Goal: Task Accomplishment & Management: Manage account settings

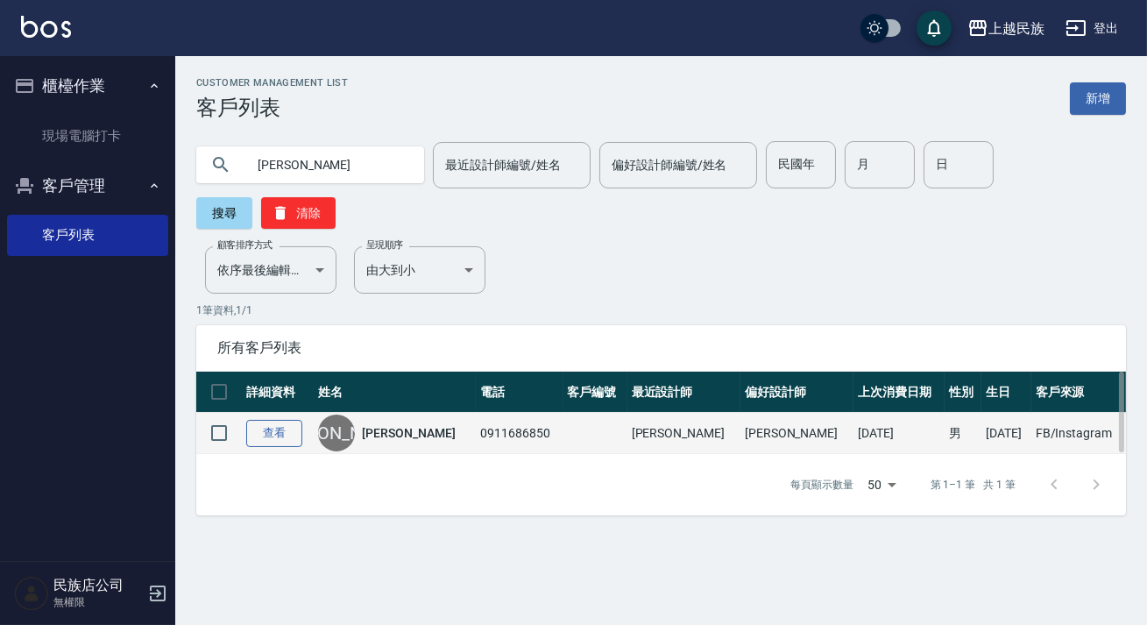
click at [283, 436] on link "查看" at bounding box center [274, 433] width 56 height 27
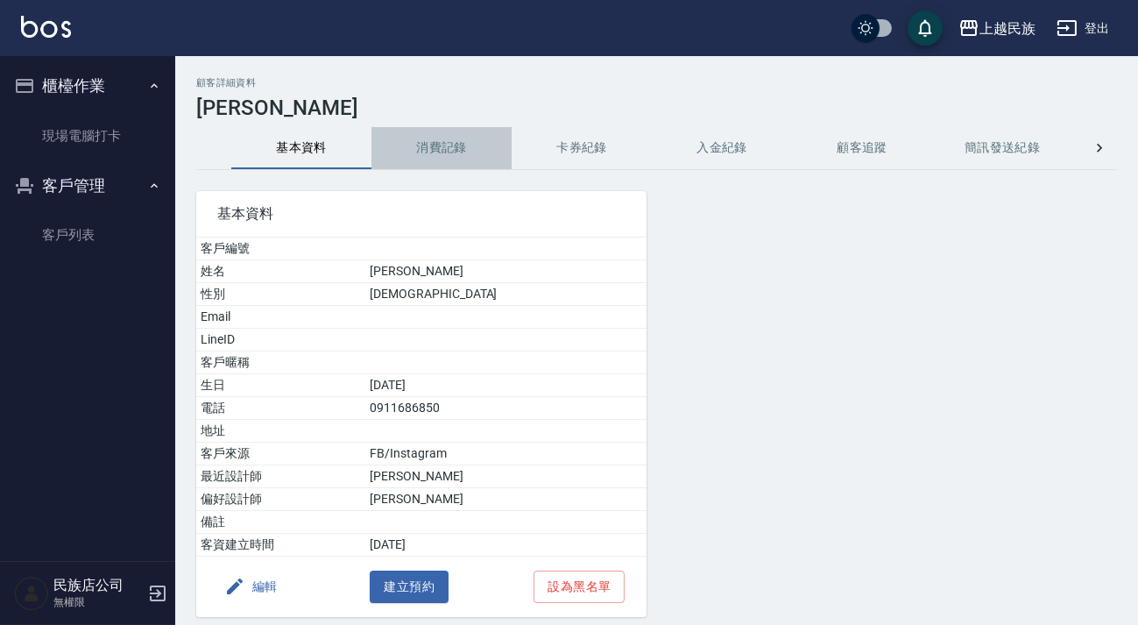
click at [437, 159] on button "消費記錄" at bounding box center [441, 148] width 140 height 42
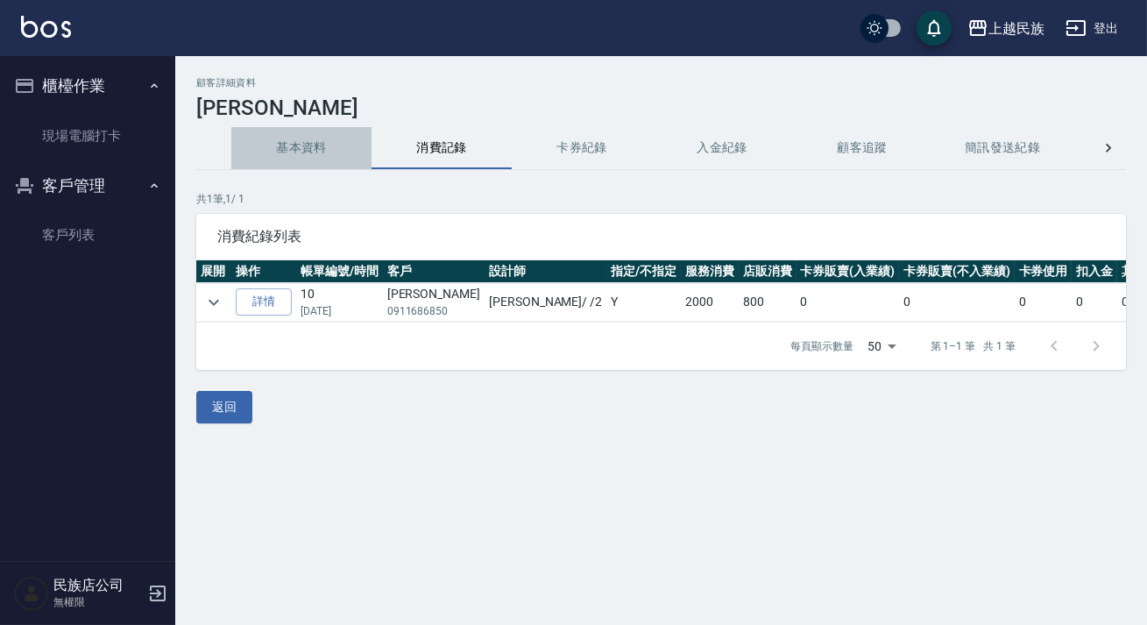
click at [295, 159] on button "基本資料" at bounding box center [301, 148] width 140 height 42
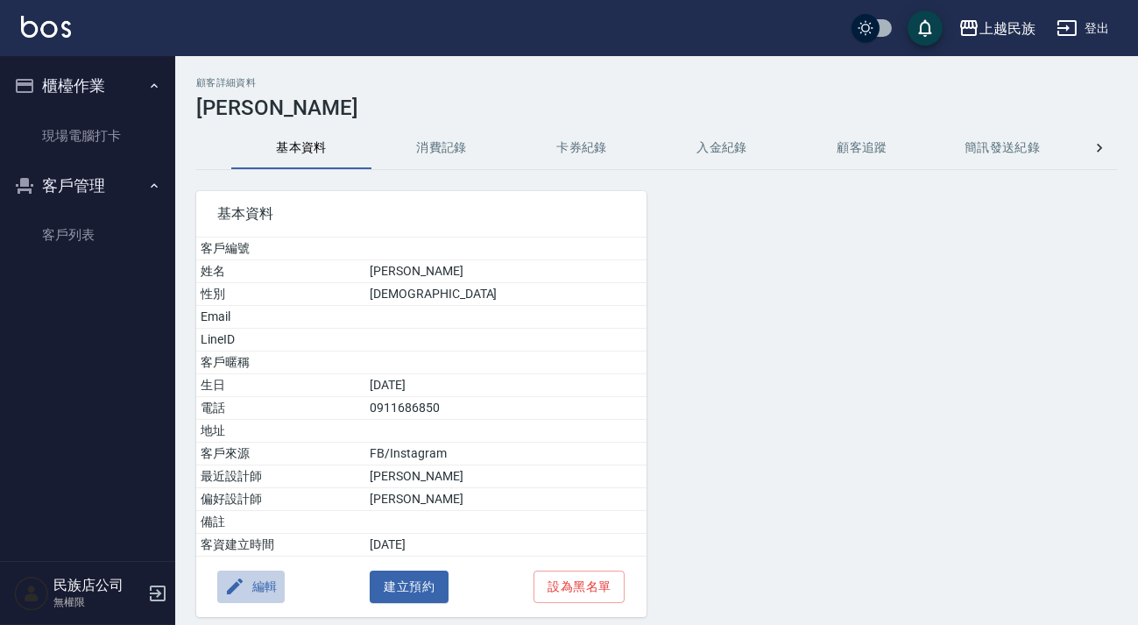
click at [256, 574] on button "編輯" at bounding box center [250, 586] width 67 height 32
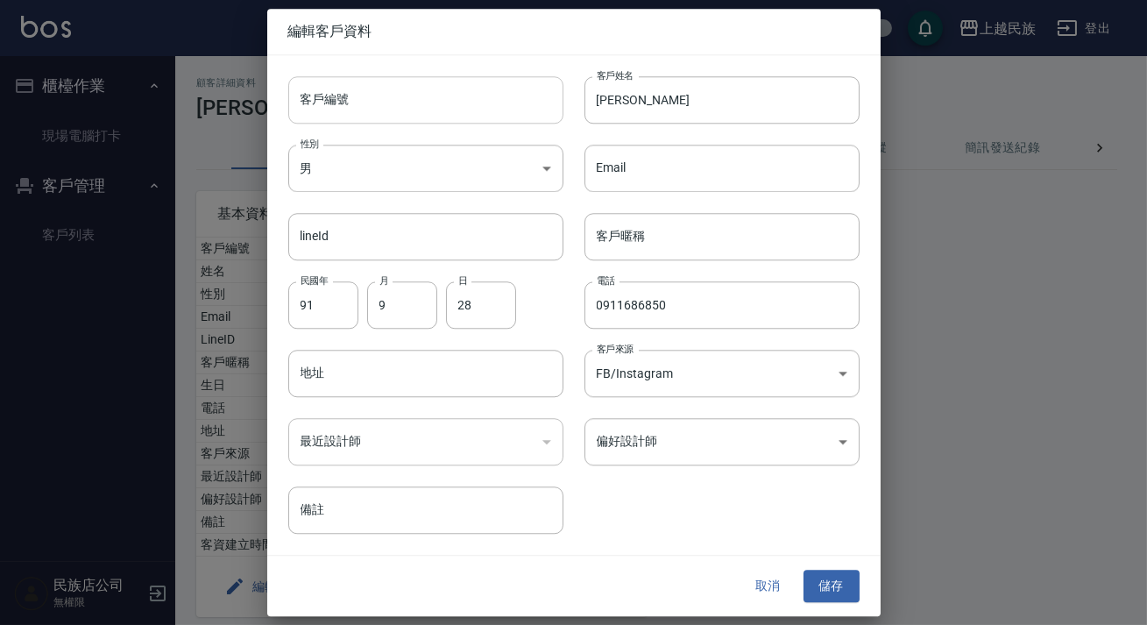
click at [413, 91] on input "客戶編號" at bounding box center [425, 99] width 275 height 47
type input "＿"
type input "A092812"
click at [778, 449] on body "上越民族 登出 櫃檯作業 現場電腦打卡 客戶管理 客戶列表 民族店公司 無權限 顧客詳細資料 [PERSON_NAME] 基本資料 消費記錄 卡券紀錄 入金紀…" at bounding box center [573, 345] width 1147 height 690
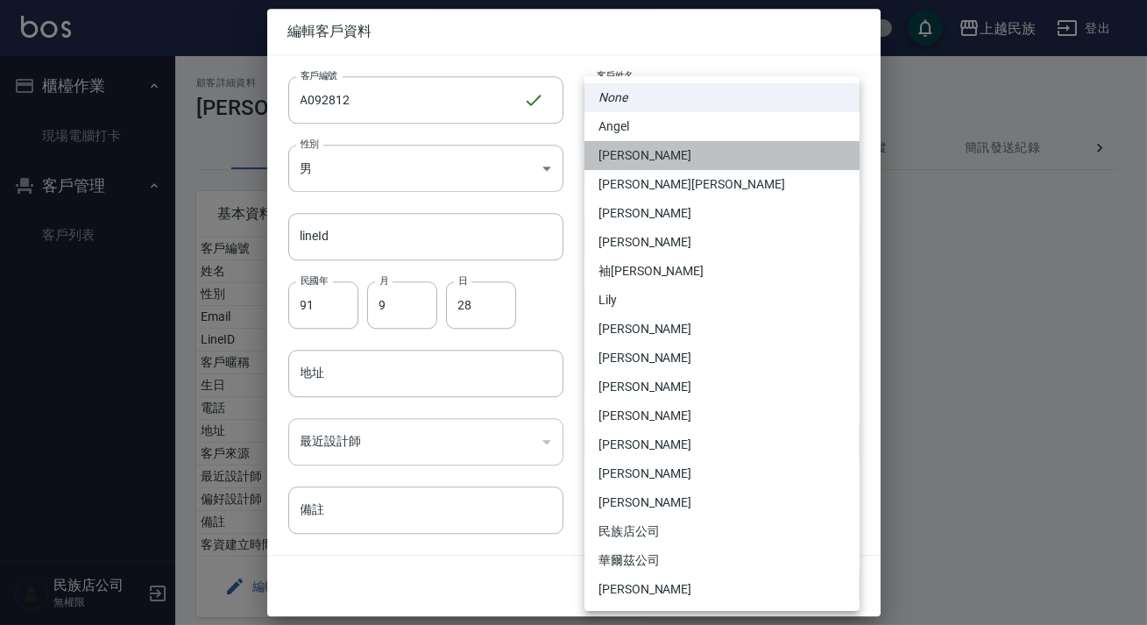
click at [644, 166] on li "[PERSON_NAME]" at bounding box center [721, 155] width 275 height 29
type input "5c4953ea-228a-472a-a88a-9959af7ca9a5"
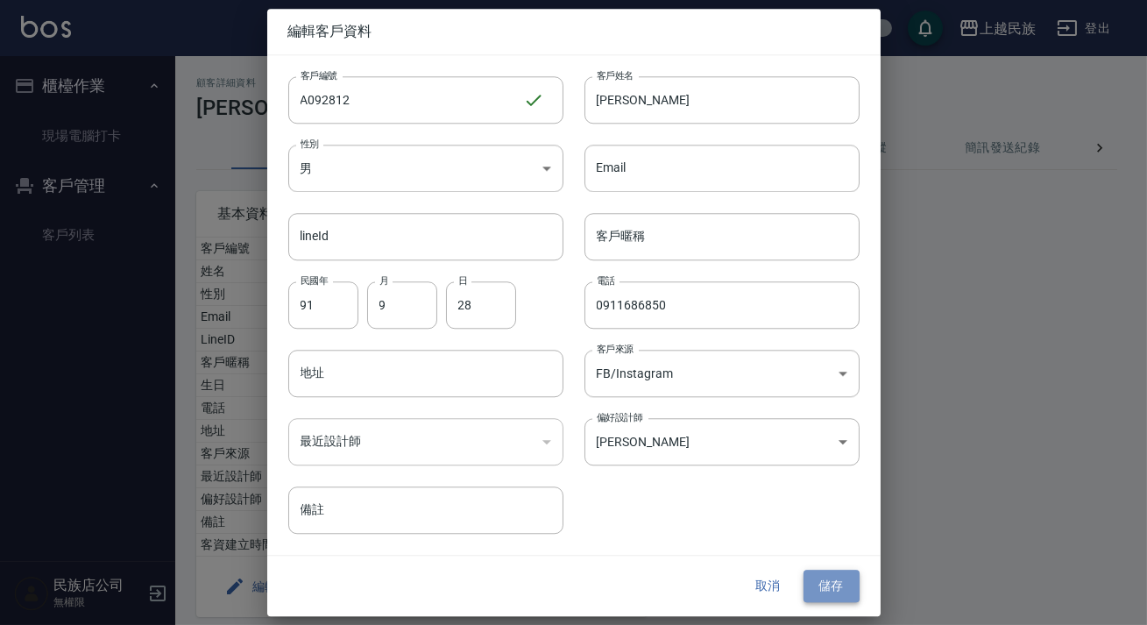
click at [823, 573] on button "儲存" at bounding box center [831, 586] width 56 height 32
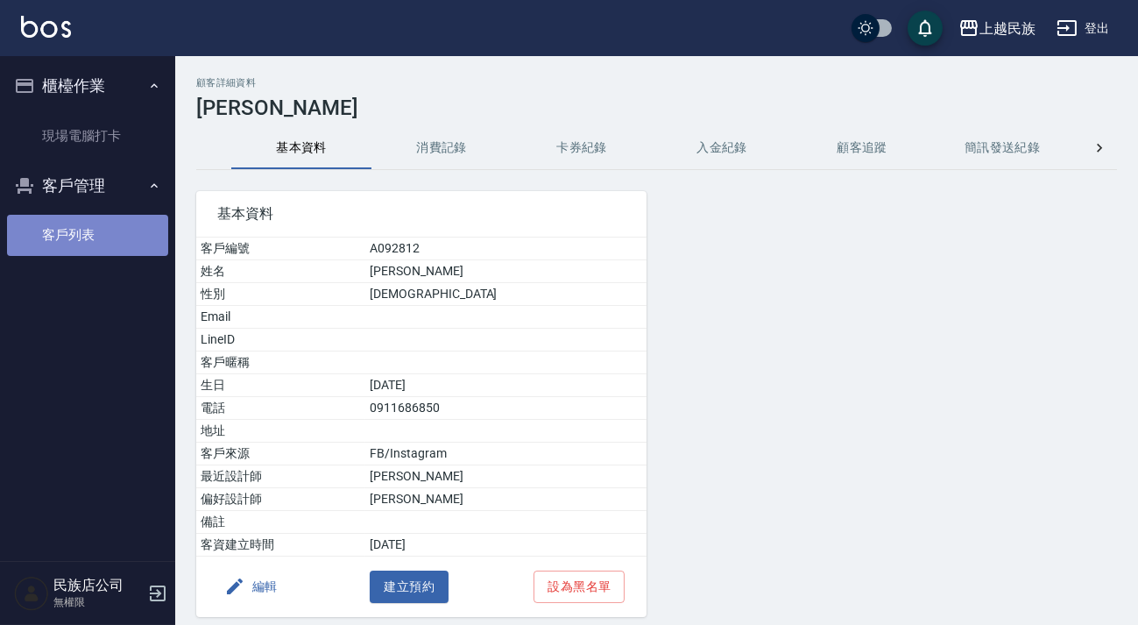
click at [79, 221] on link "客戶列表" at bounding box center [87, 235] width 161 height 40
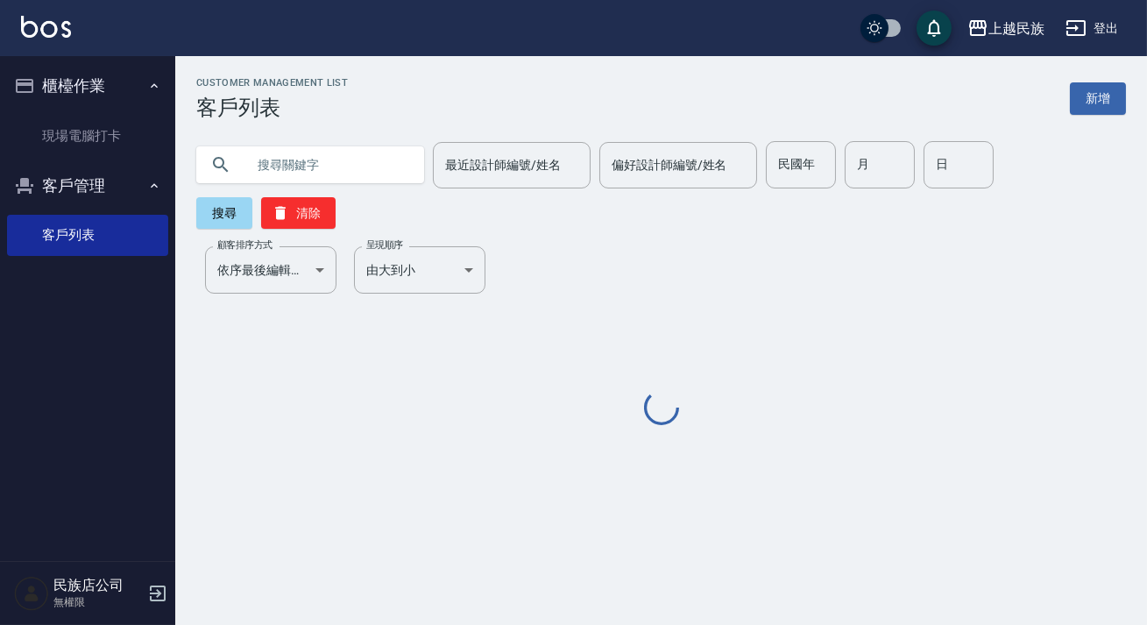
drag, startPoint x: 316, startPoint y: 149, endPoint x: 312, endPoint y: 158, distance: 9.8
click at [315, 152] on input "text" at bounding box center [327, 164] width 165 height 47
click at [310, 162] on input "text" at bounding box center [327, 164] width 165 height 47
click at [308, 163] on input "text" at bounding box center [327, 164] width 165 height 47
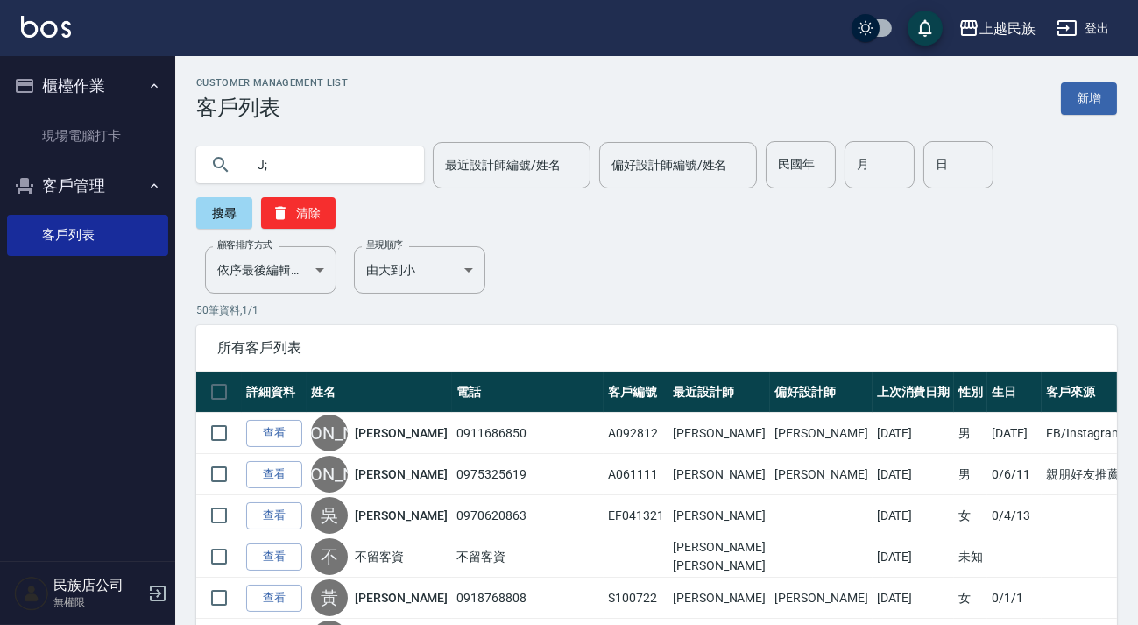
type input "J"
type input "[PERSON_NAME]"
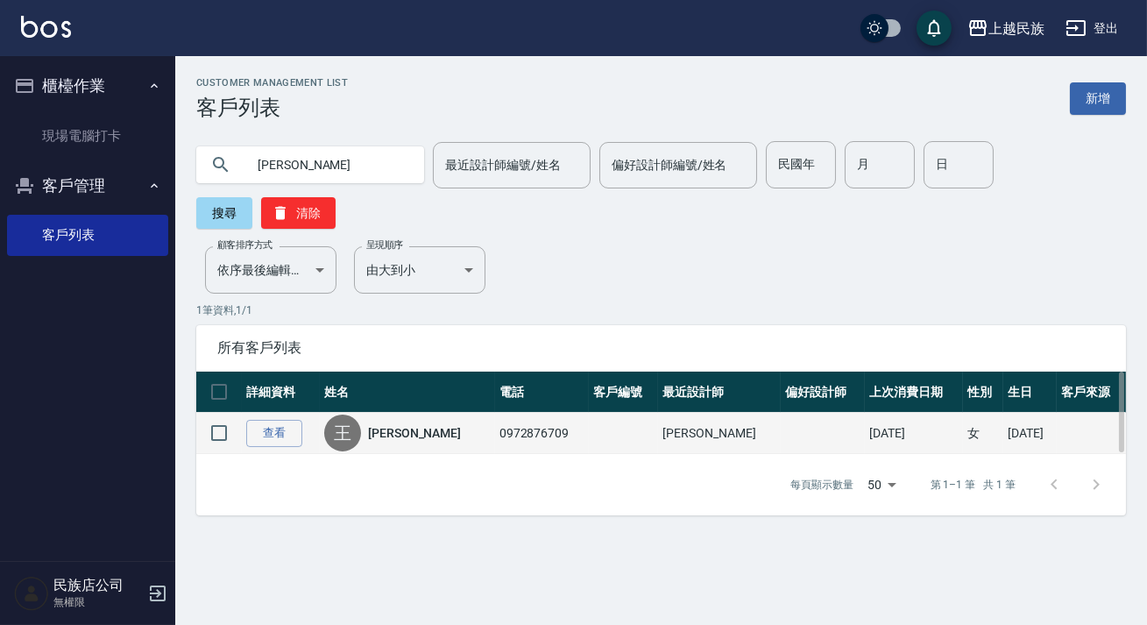
click at [384, 421] on div "王 [PERSON_NAME]" at bounding box center [407, 432] width 166 height 37
click at [397, 434] on link "[PERSON_NAME]" at bounding box center [414, 433] width 93 height 18
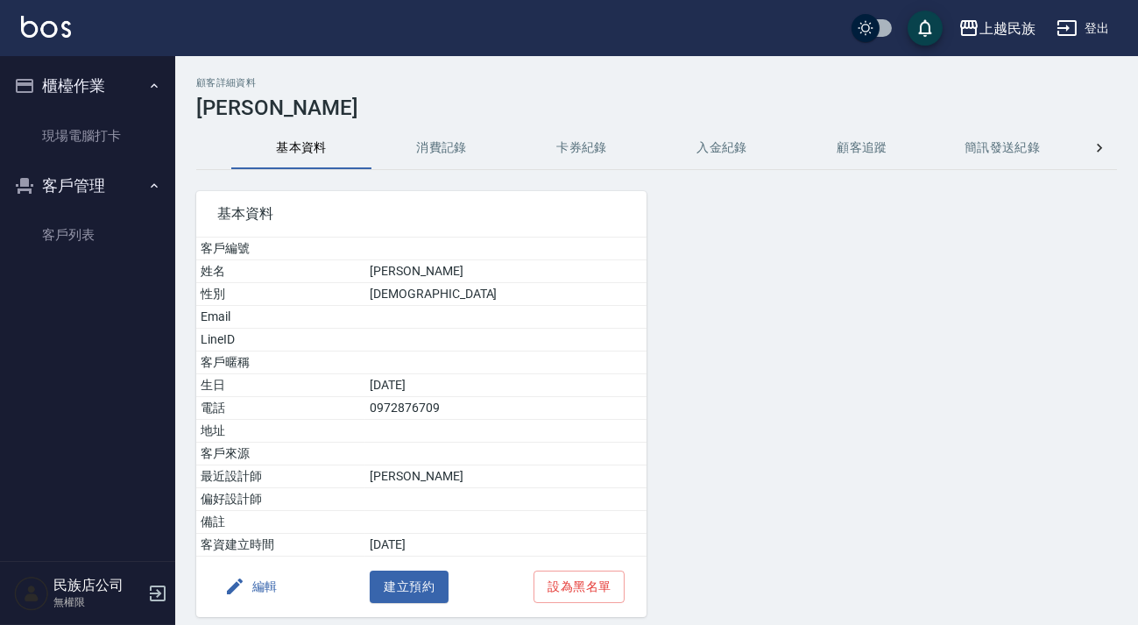
click at [426, 125] on div "顧客詳細資料 [PERSON_NAME] 基本資料 消費記錄 卡券紀錄 入金紀錄 顧客追蹤 簡訊發送紀錄 抽獎券紀錄 基本資料 客戶編號 姓名 [PERSON…" at bounding box center [656, 373] width 963 height 592
click at [432, 141] on button "消費記錄" at bounding box center [441, 148] width 140 height 42
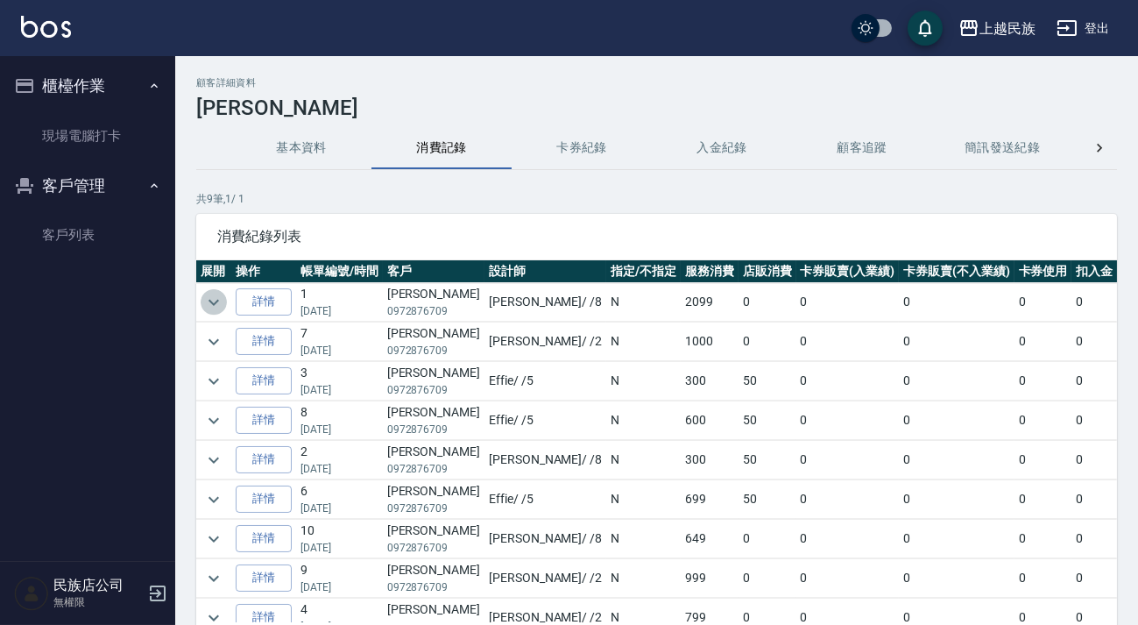
click at [217, 300] on icon "expand row" at bounding box center [213, 302] width 11 height 6
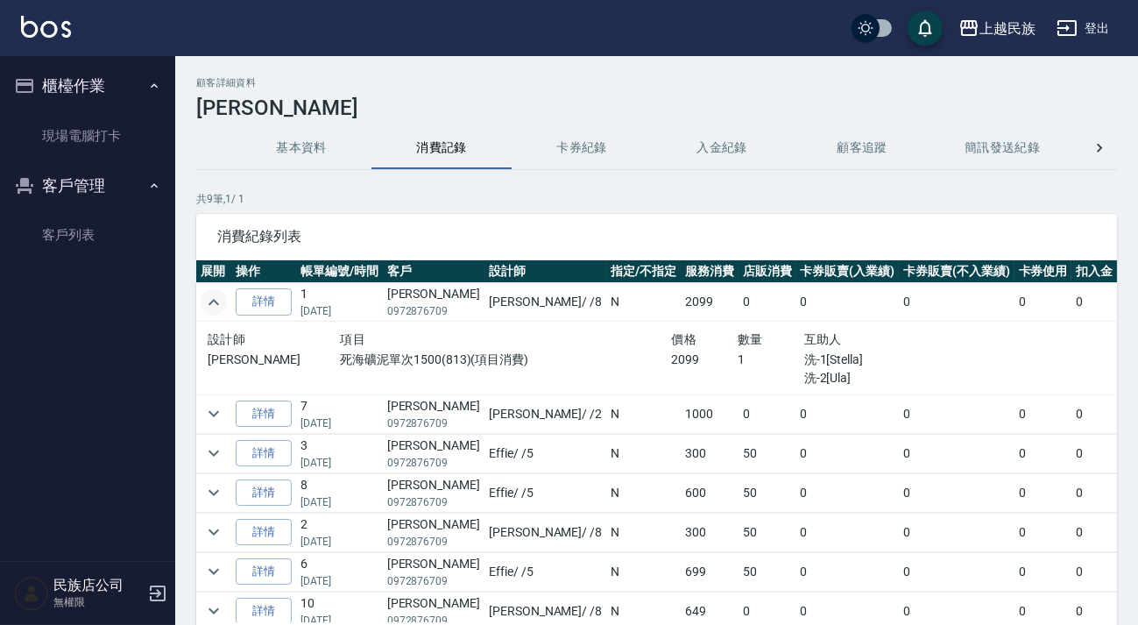
click at [218, 300] on icon "expand row" at bounding box center [213, 302] width 21 height 21
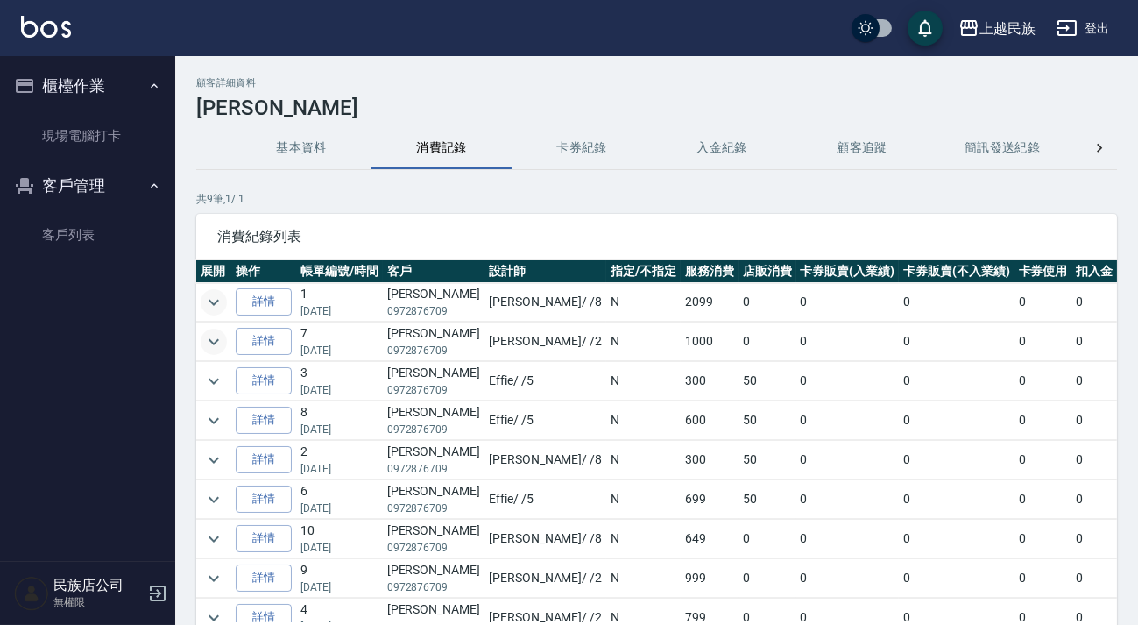
click at [222, 338] on icon "expand row" at bounding box center [213, 341] width 21 height 21
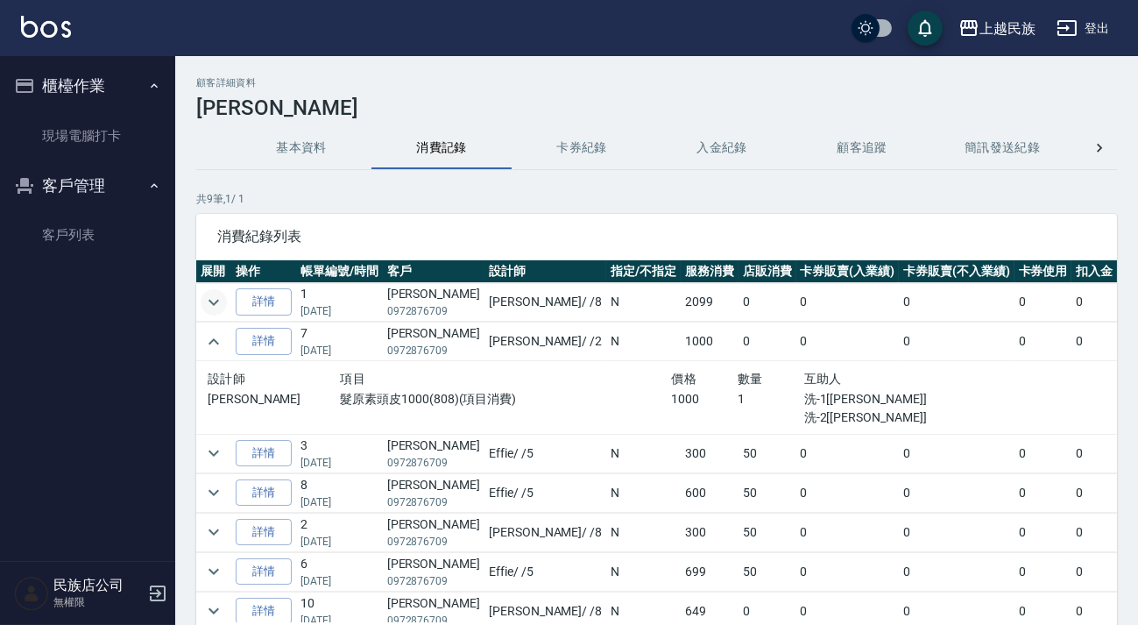
drag, startPoint x: 216, startPoint y: 343, endPoint x: 219, endPoint y: 359, distance: 16.2
click at [215, 343] on icon "expand row" at bounding box center [213, 341] width 21 height 21
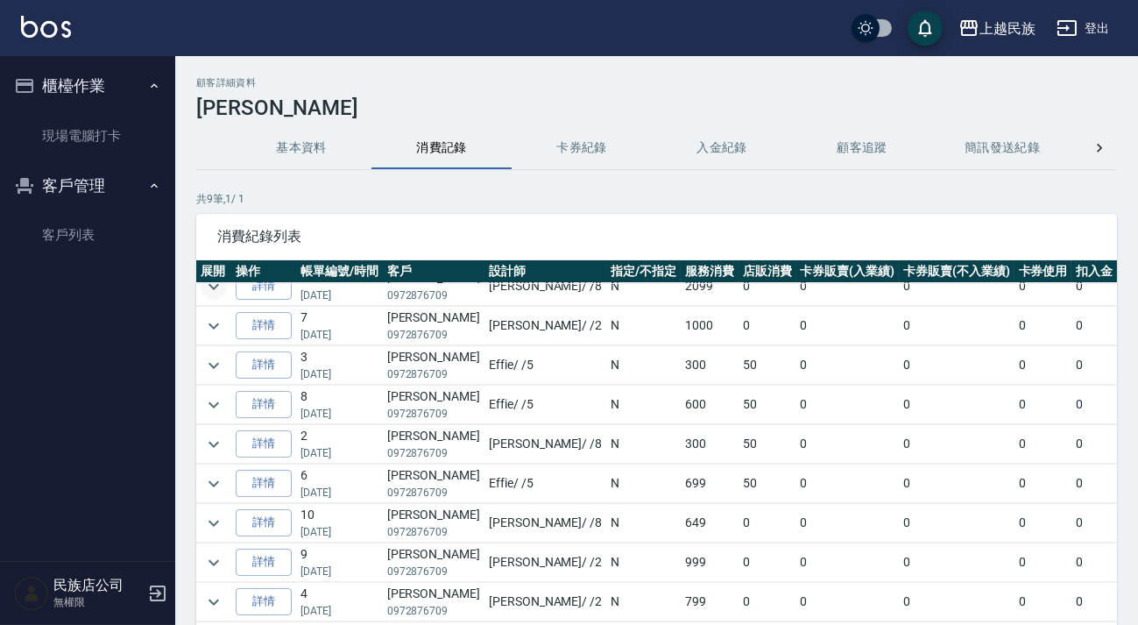
scroll to position [118, 0]
